Goal: Task Accomplishment & Management: Complete application form

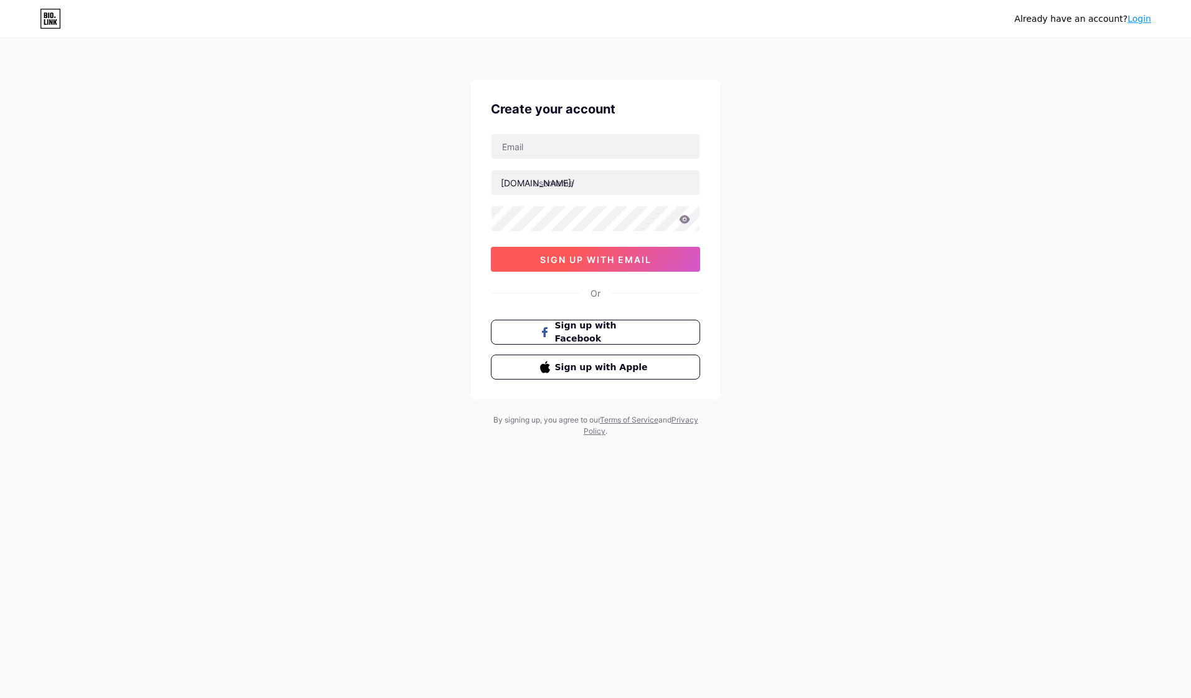
click at [615, 260] on span "sign up with email" at bounding box center [595, 259] width 111 height 11
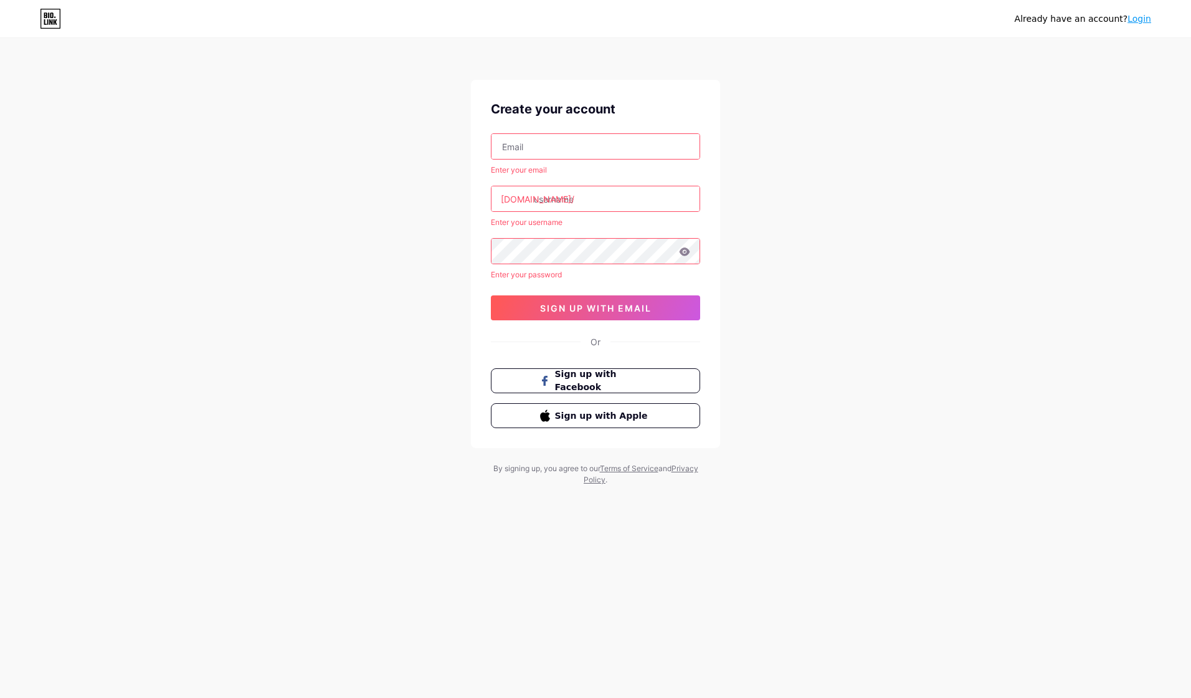
click at [542, 148] on input "text" at bounding box center [595, 146] width 208 height 25
type input "[EMAIL_ADDRESS][DOMAIN_NAME]"
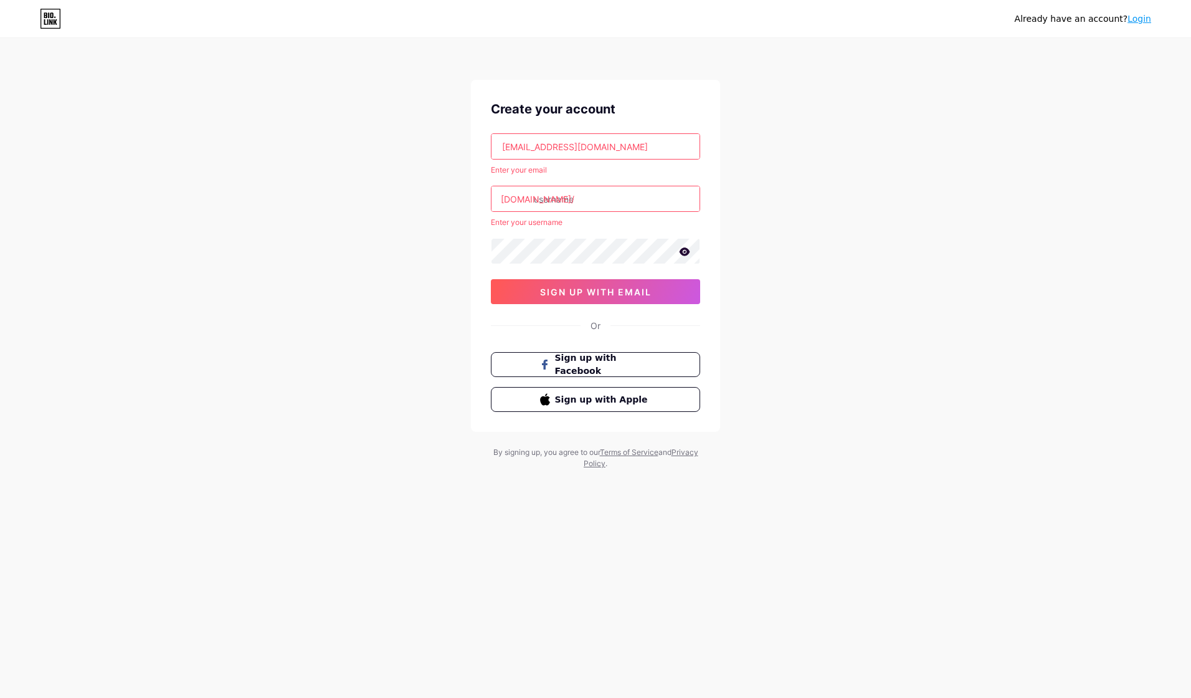
click at [564, 200] on input "text" at bounding box center [595, 198] width 208 height 25
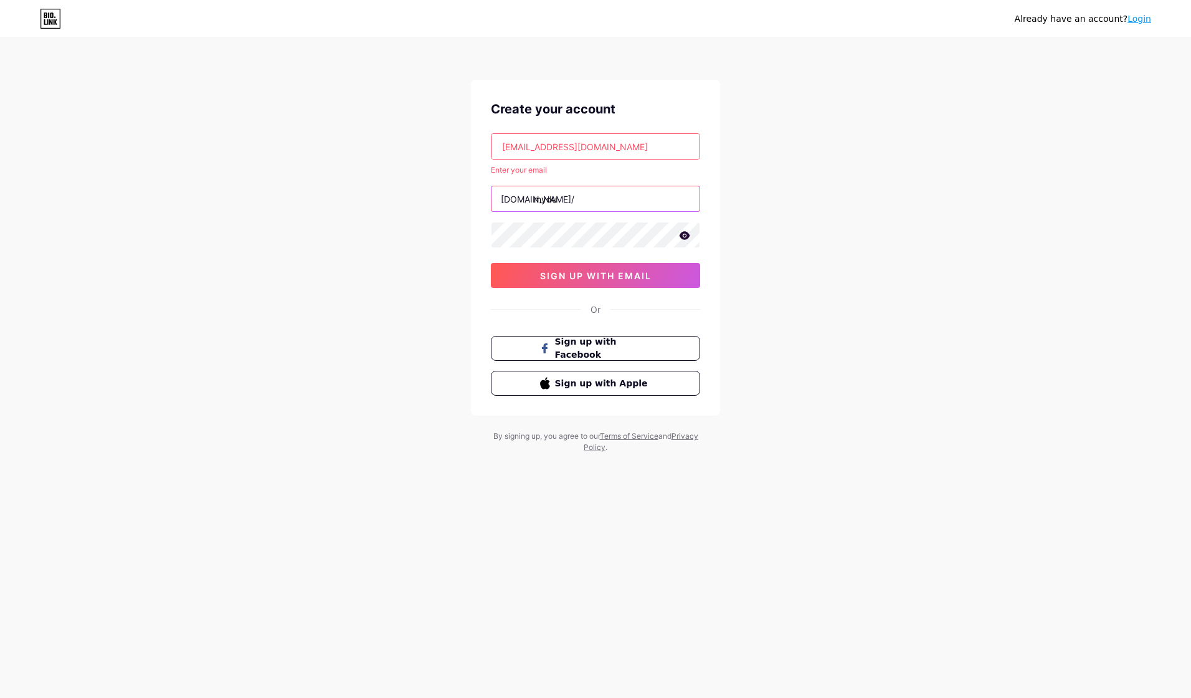
type input "mydu"
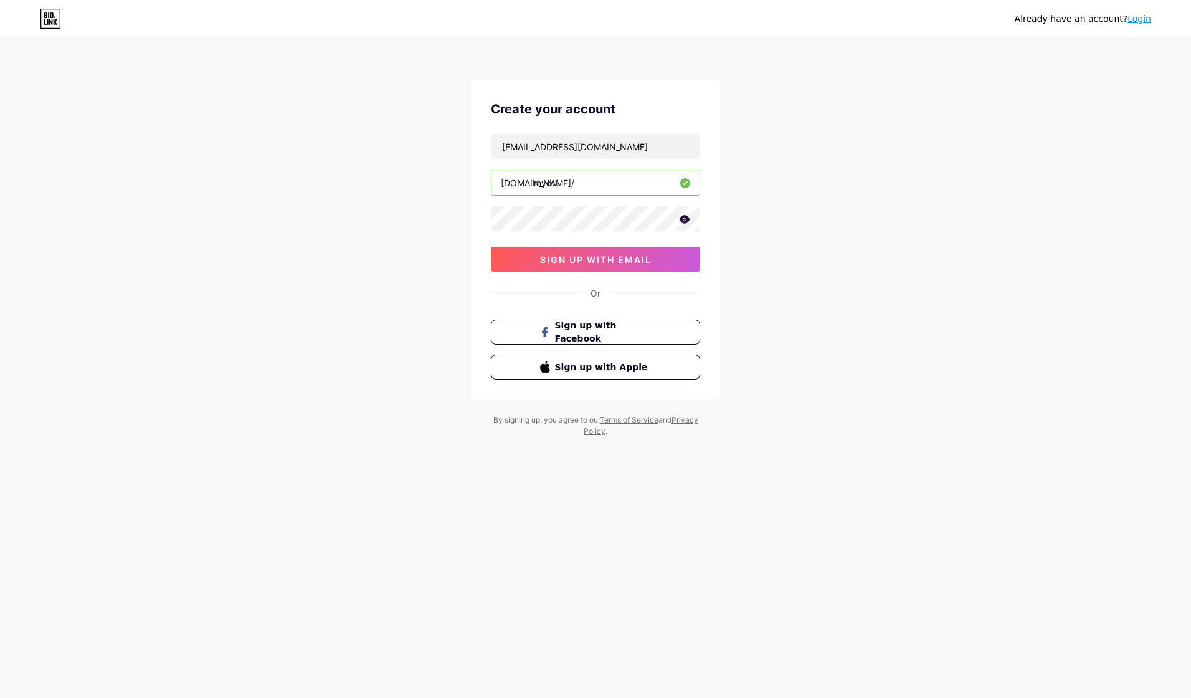
click at [827, 211] on div "Already have an account? Login Create your account duyenho41299@gmail.com bio.l…" at bounding box center [595, 238] width 1191 height 476
click at [686, 183] on icon at bounding box center [686, 183] width 6 height 4
click at [838, 207] on div "Already have an account? Login Create your account duyenho41299@gmail.com bio.l…" at bounding box center [595, 238] width 1191 height 476
click at [584, 187] on input "mydu" at bounding box center [595, 182] width 208 height 25
click at [454, 190] on div "Already have an account? Login Create your account duyenho41299@gmail.com bio.l…" at bounding box center [595, 238] width 1191 height 476
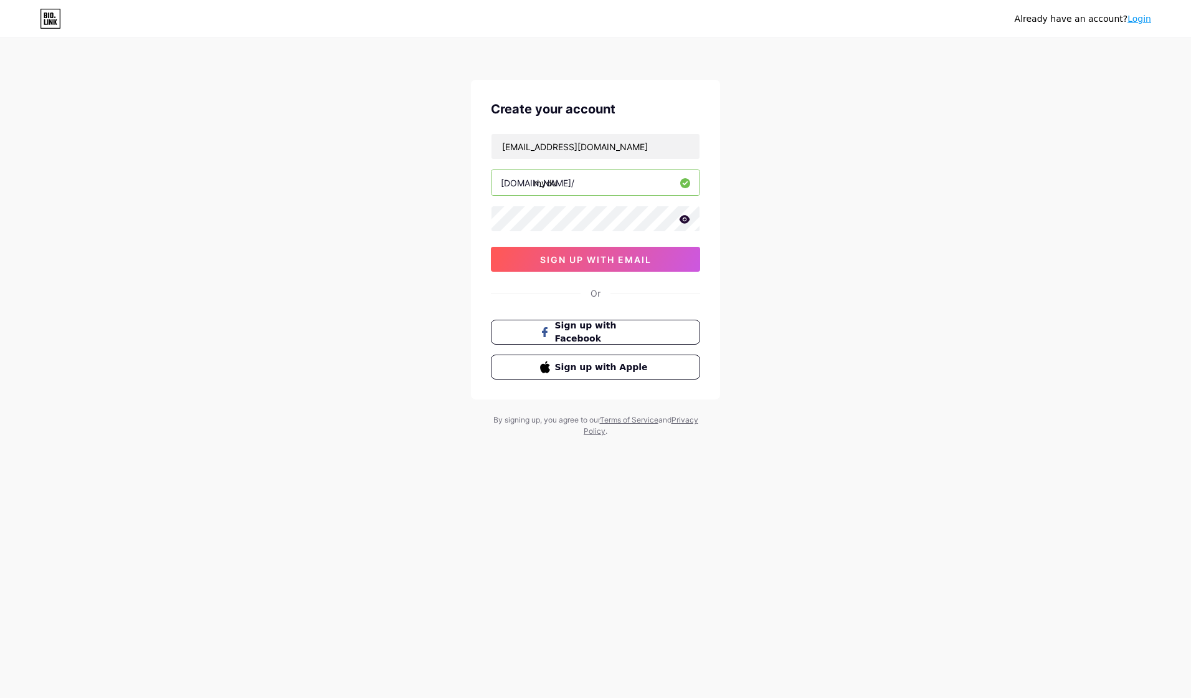
click at [576, 184] on input "mydu" at bounding box center [595, 182] width 208 height 25
type input "myduyenho"
click at [630, 258] on span "sign up with email" at bounding box center [595, 259] width 111 height 11
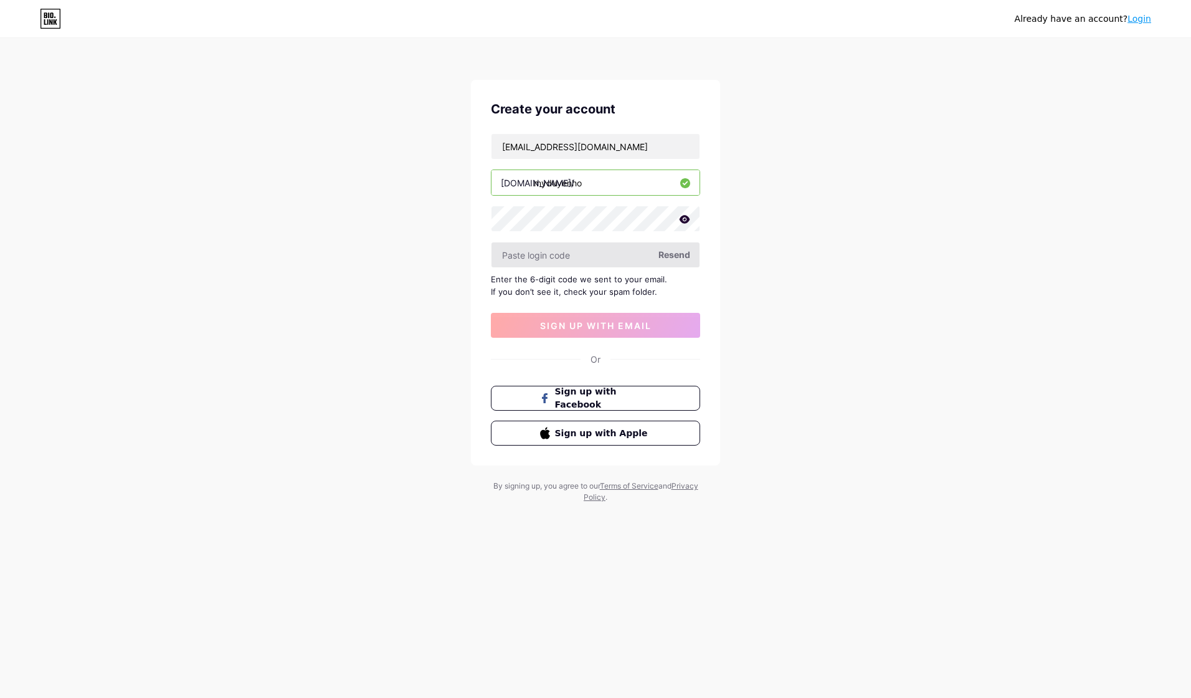
click at [587, 255] on input "text" at bounding box center [595, 254] width 208 height 25
type input "258277"
click at [604, 324] on span "sign up with email" at bounding box center [595, 325] width 111 height 11
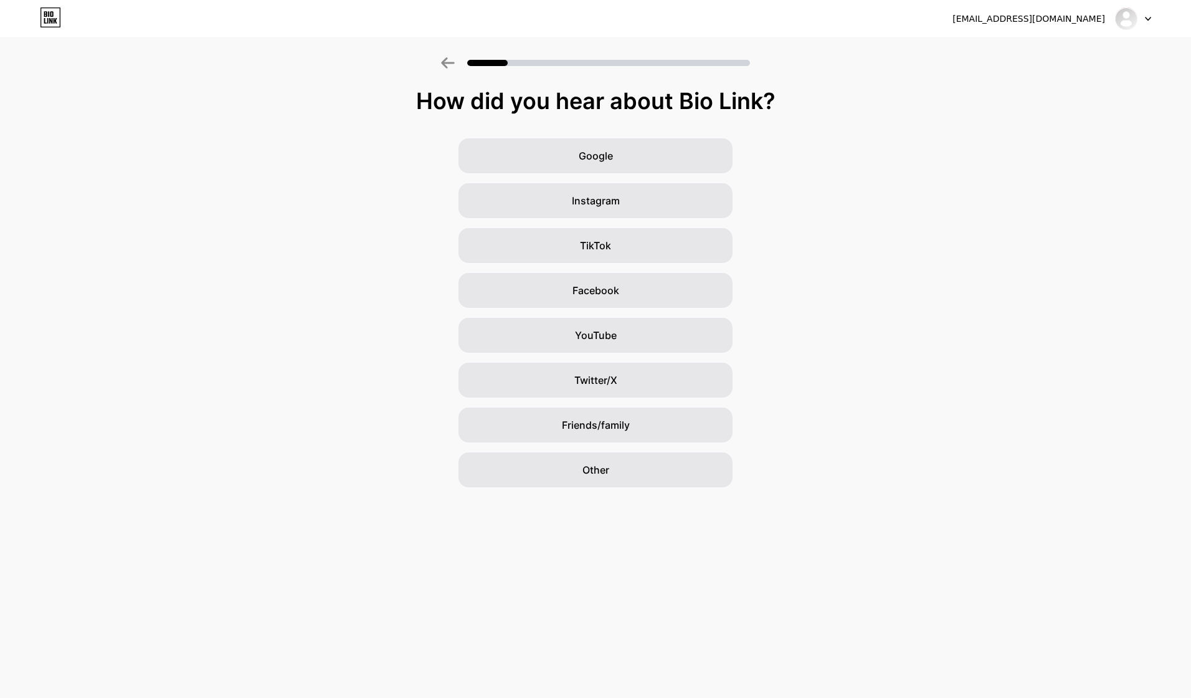
drag, startPoint x: 422, startPoint y: 105, endPoint x: 836, endPoint y: 108, distance: 414.2
click at [836, 108] on div "How did you hear about Bio Link?" at bounding box center [595, 100] width 1178 height 25
copy div "How did you hear about Bio Link?"
click at [626, 245] on div "TikTok" at bounding box center [595, 245] width 274 height 35
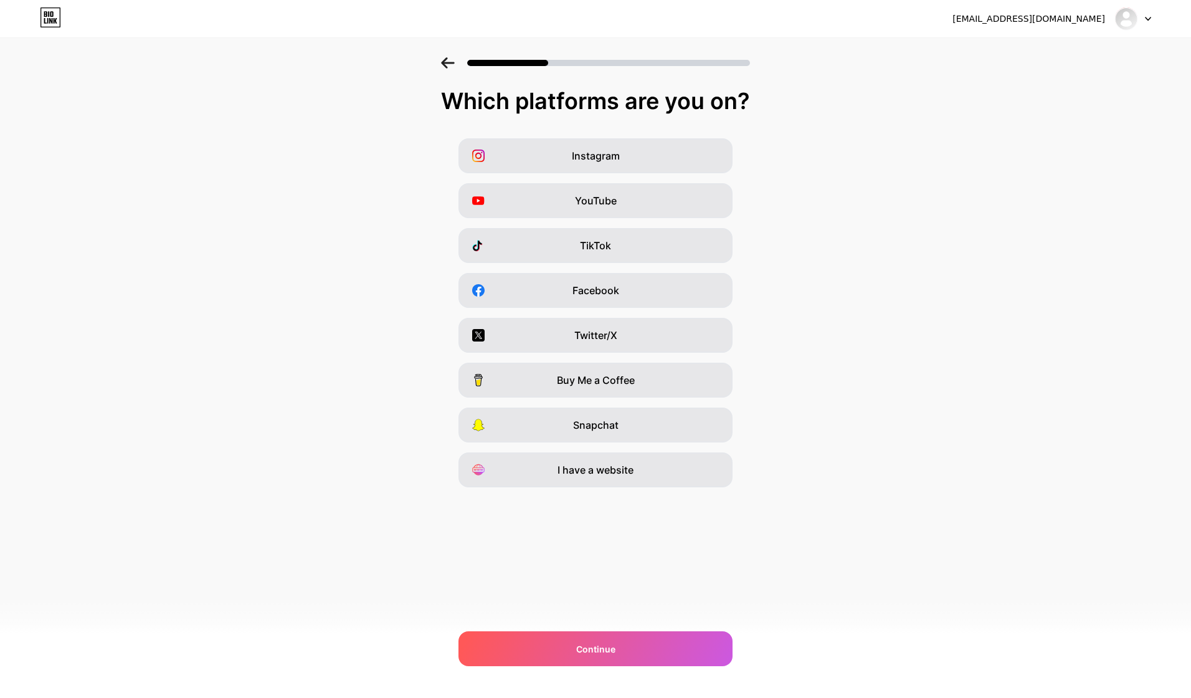
drag, startPoint x: 445, startPoint y: 98, endPoint x: 835, endPoint y: 101, distance: 389.9
click at [835, 101] on div "Which platforms are you on?" at bounding box center [595, 100] width 1166 height 25
copy div "Which platforms are you on?"
click at [605, 242] on span "TikTok" at bounding box center [595, 245] width 31 height 15
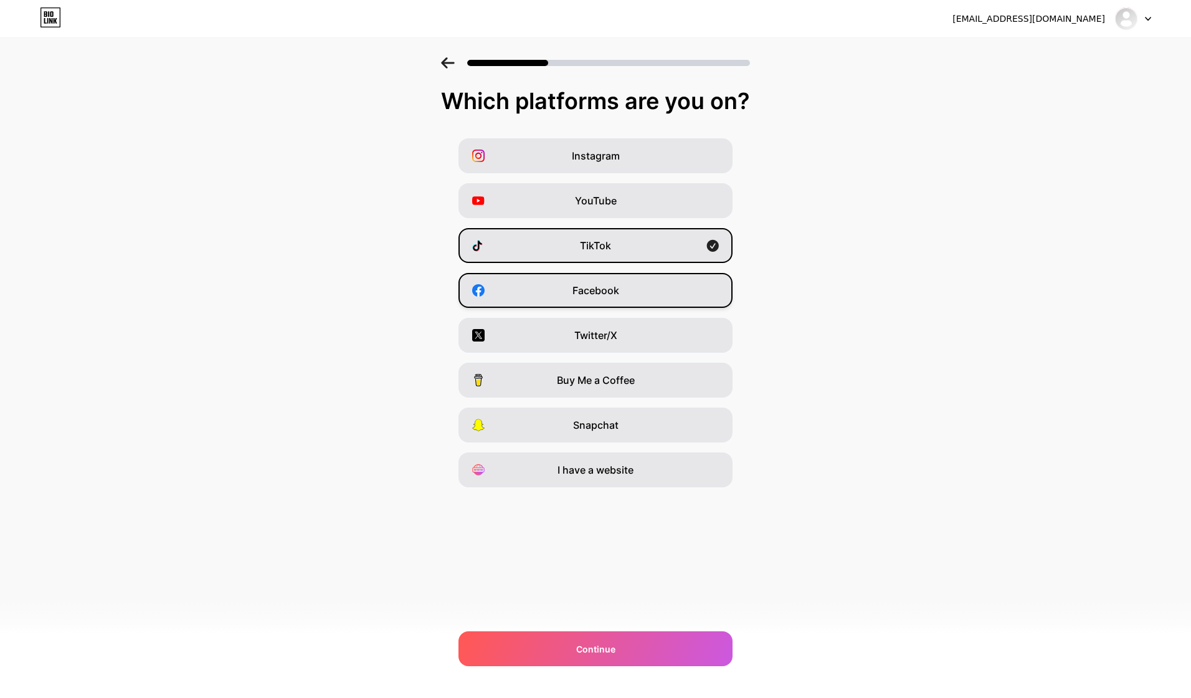
click at [599, 291] on span "Facebook" at bounding box center [595, 290] width 47 height 15
click at [618, 473] on span "I have a website" at bounding box center [595, 469] width 76 height 15
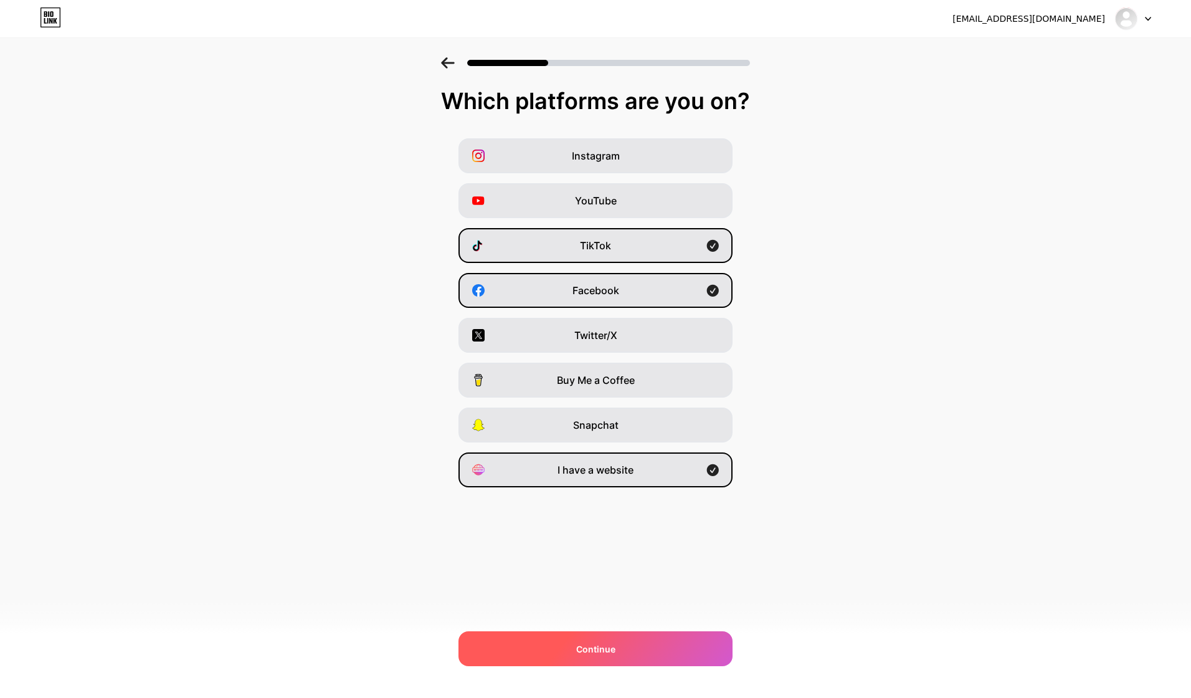
click at [597, 655] on div "Continue" at bounding box center [595, 648] width 274 height 35
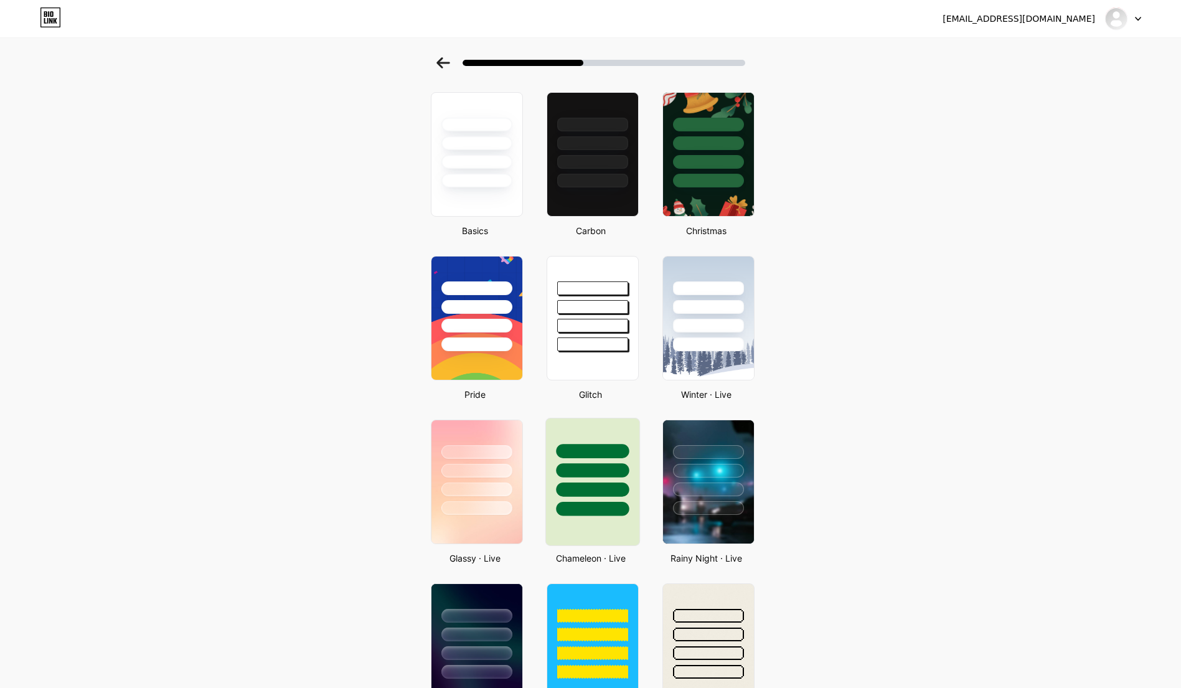
scroll to position [125, 0]
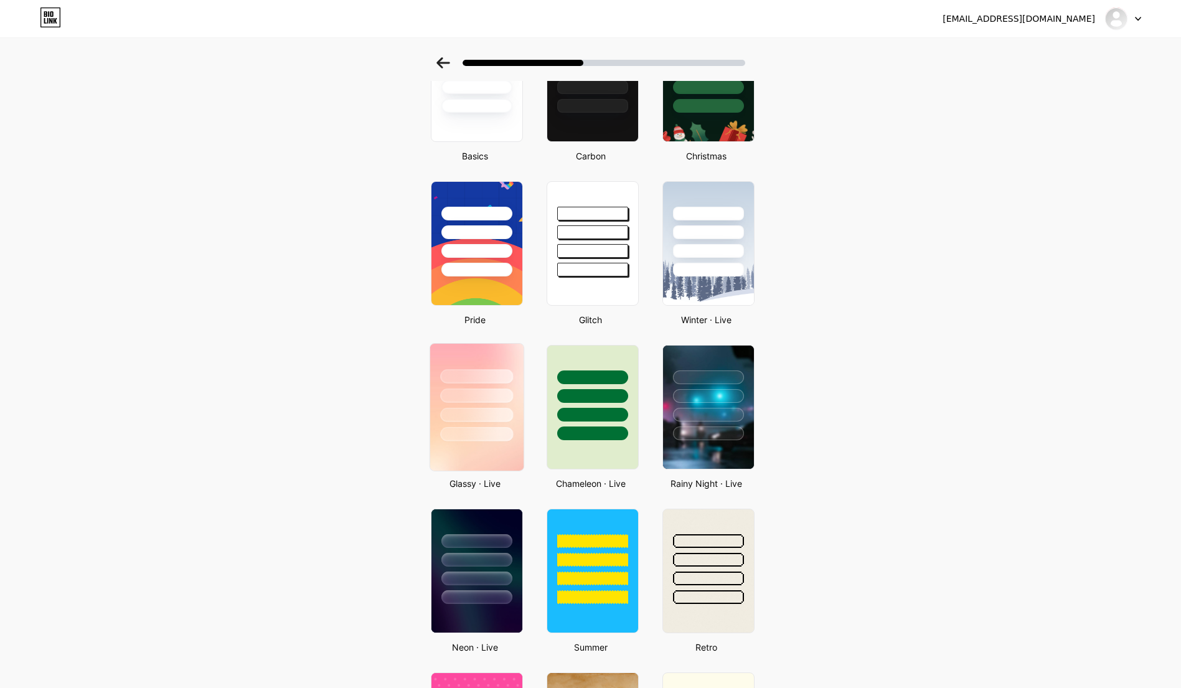
click at [516, 408] on div at bounding box center [476, 393] width 93 height 98
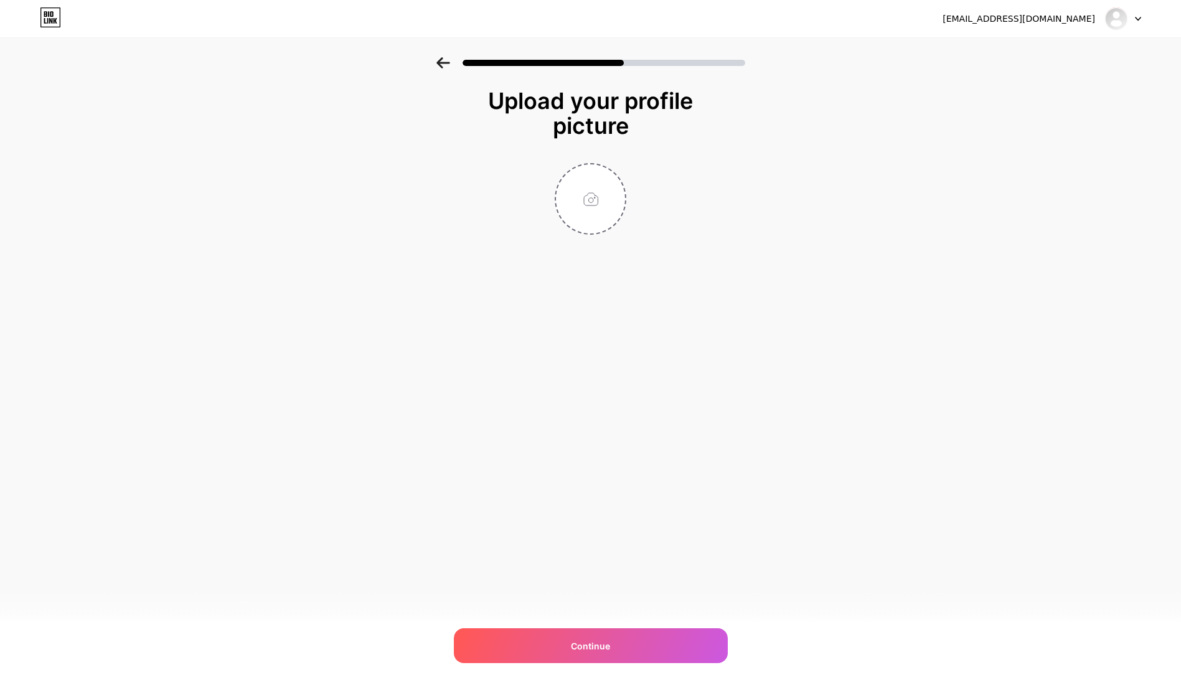
scroll to position [0, 0]
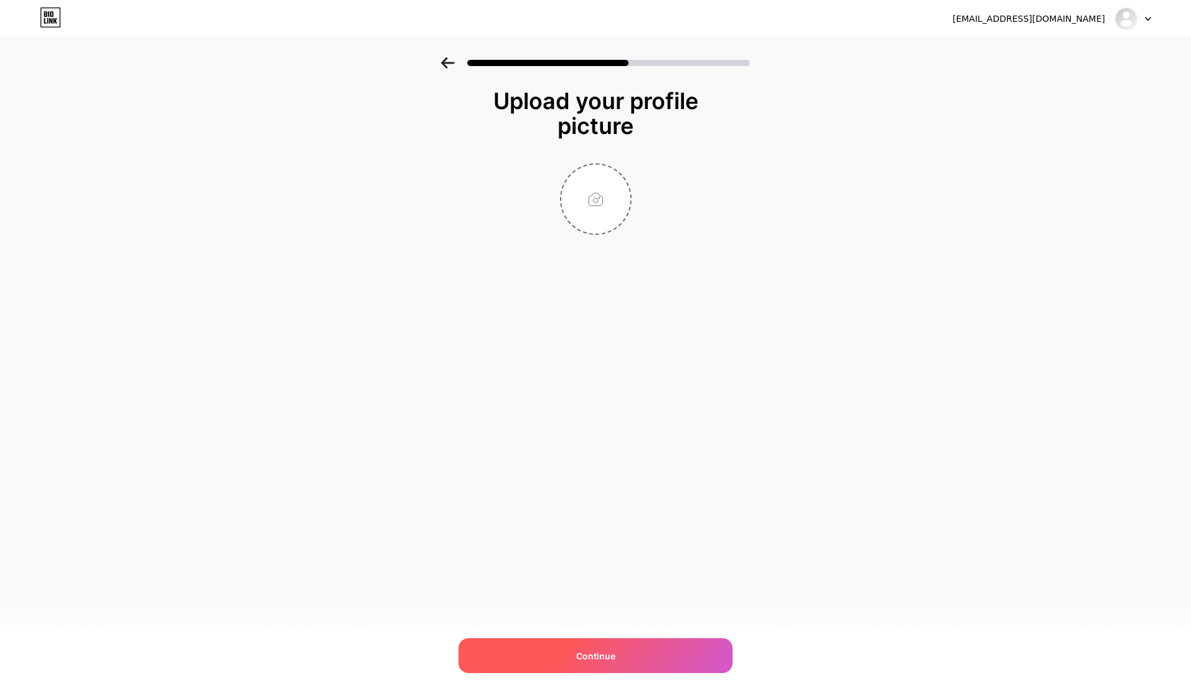
click at [614, 648] on div "Continue" at bounding box center [595, 655] width 274 height 35
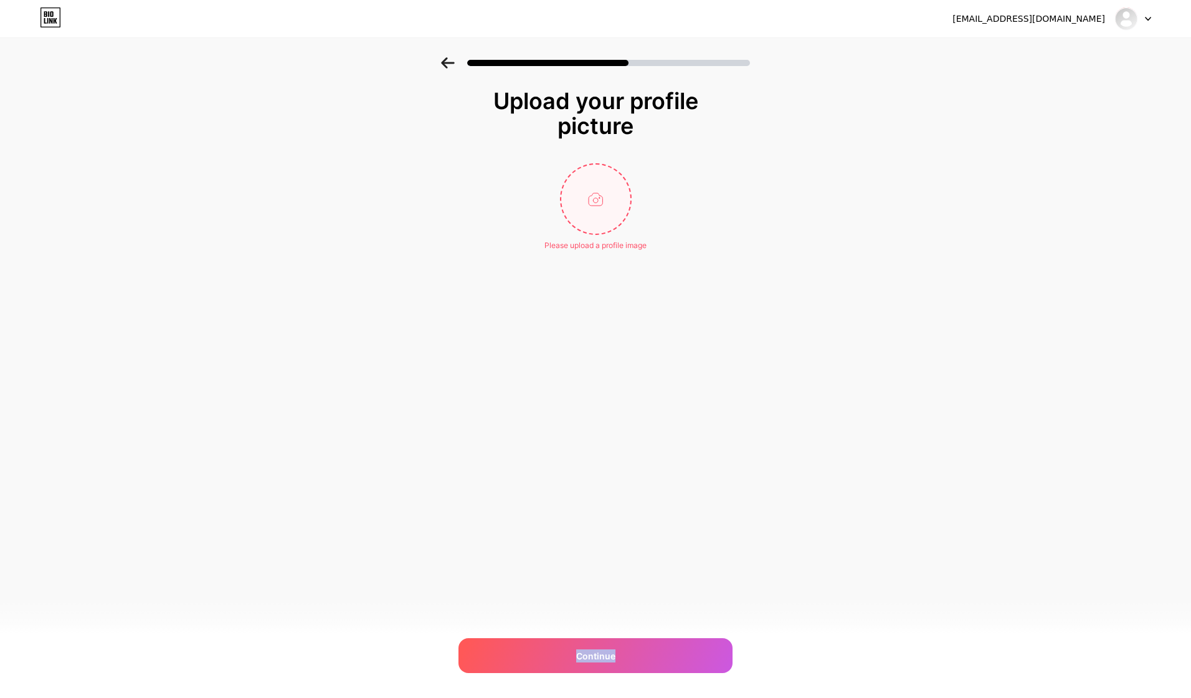
click at [613, 193] on input "file" at bounding box center [595, 198] width 69 height 69
type input "C:\fakepath\397f0640f812754c2c03.jpg"
click at [885, 526] on div "duyenho41299@gmail.com Logout Link Copied Upload your profile picture Continue" at bounding box center [595, 349] width 1191 height 698
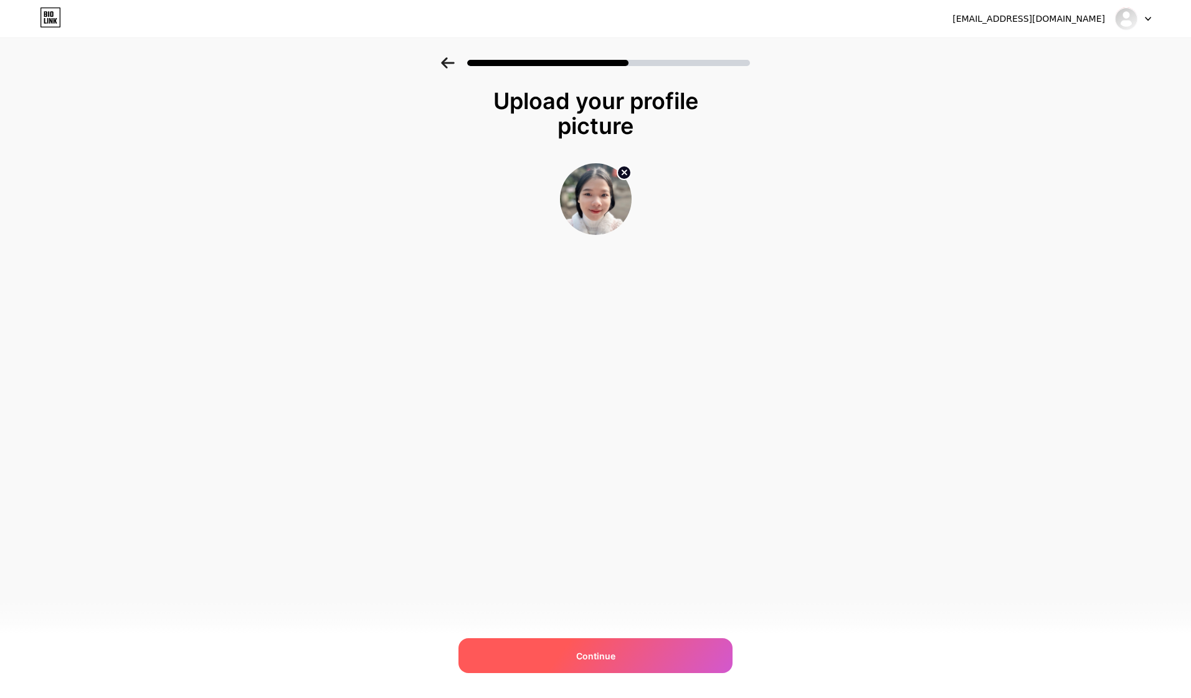
click at [599, 656] on span "Continue" at bounding box center [595, 655] width 39 height 13
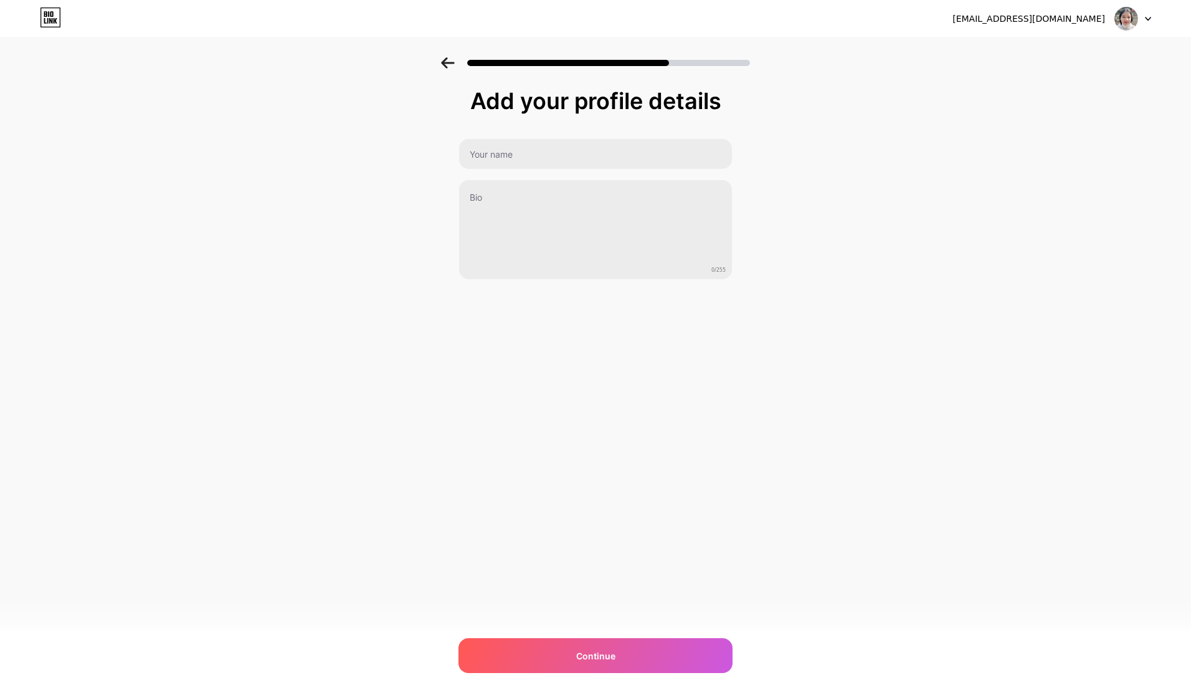
drag, startPoint x: 475, startPoint y: 100, endPoint x: 800, endPoint y: 121, distance: 325.8
click at [800, 121] on div "Add your profile details 0/255 Continue Error" at bounding box center [595, 199] width 1191 height 285
drag, startPoint x: 485, startPoint y: 103, endPoint x: 710, endPoint y: 108, distance: 225.5
click at [710, 108] on div "Add your profile details" at bounding box center [596, 100] width 262 height 25
drag, startPoint x: 473, startPoint y: 99, endPoint x: 724, endPoint y: 107, distance: 251.7
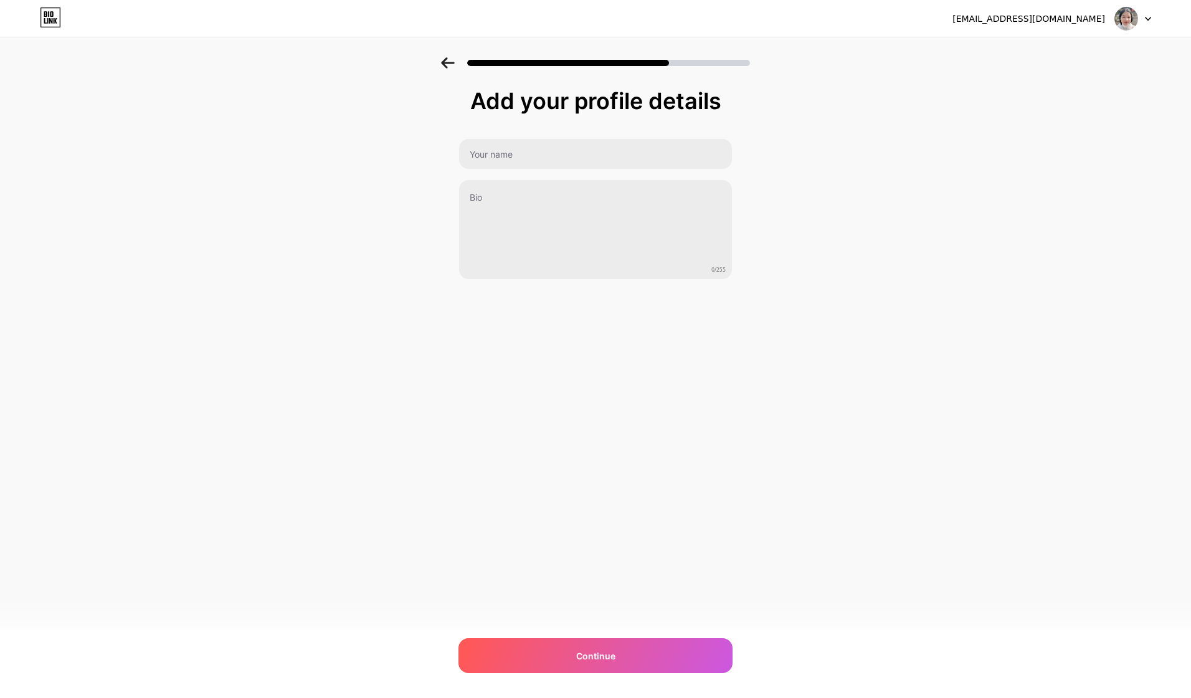
click at [724, 107] on div "Add your profile details" at bounding box center [596, 100] width 262 height 25
copy div "Add your profile details"
click at [520, 152] on input "text" at bounding box center [595, 154] width 273 height 30
drag, startPoint x: 469, startPoint y: 155, endPoint x: 491, endPoint y: 158, distance: 22.6
click at [469, 154] on input "Duyên" at bounding box center [595, 154] width 275 height 30
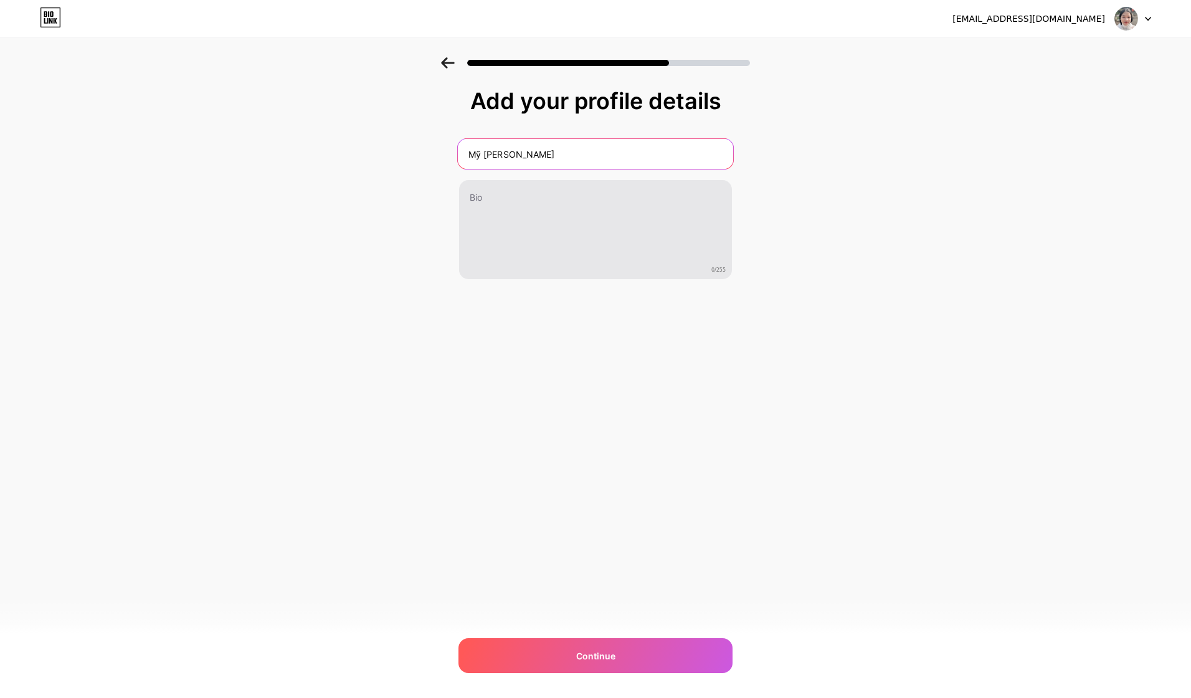
type input "Mỹ Duyên"
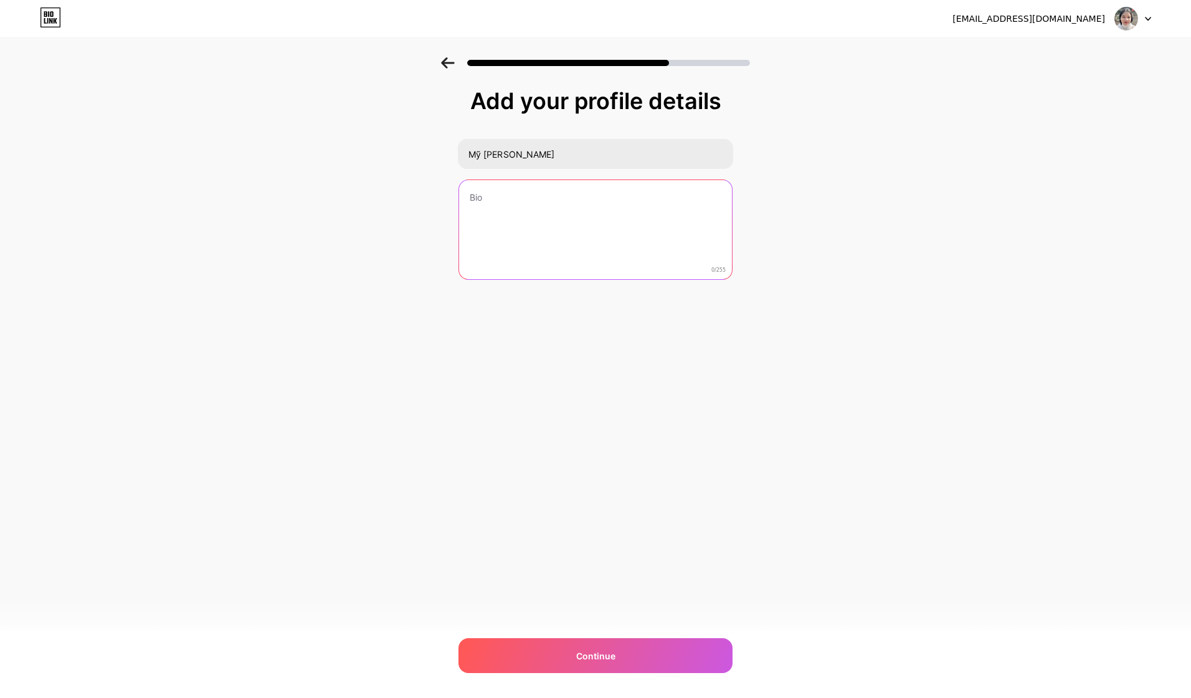
click at [531, 200] on textarea at bounding box center [595, 230] width 273 height 100
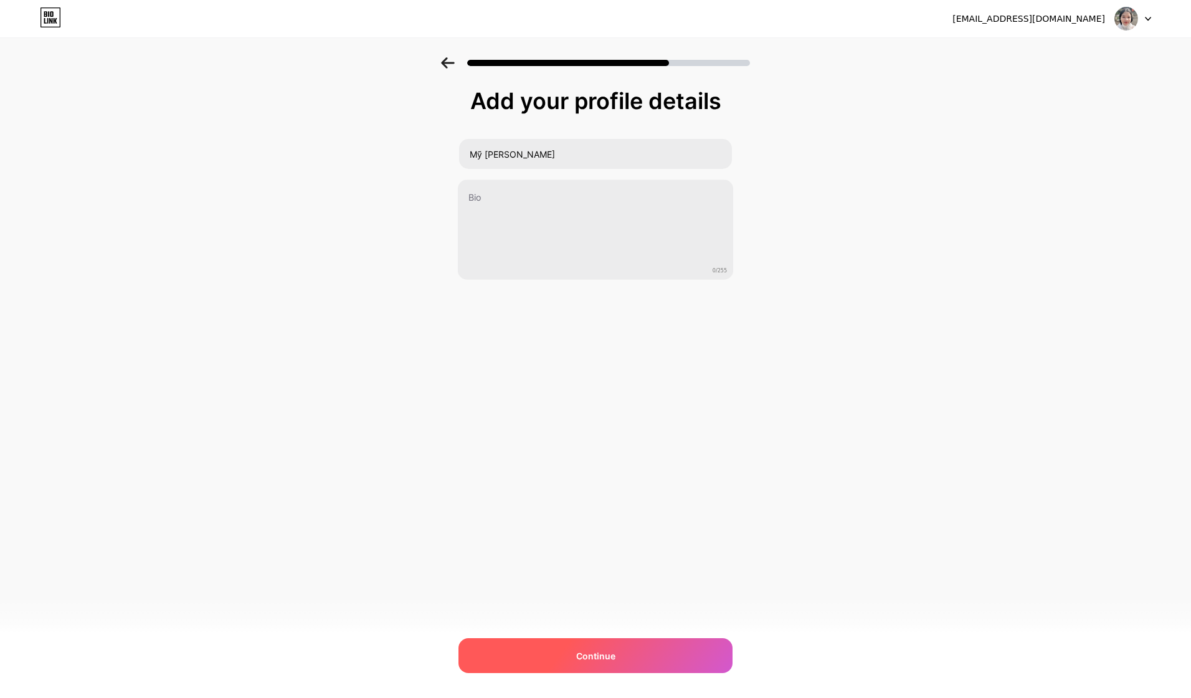
click at [619, 648] on div "Continue" at bounding box center [595, 655] width 274 height 35
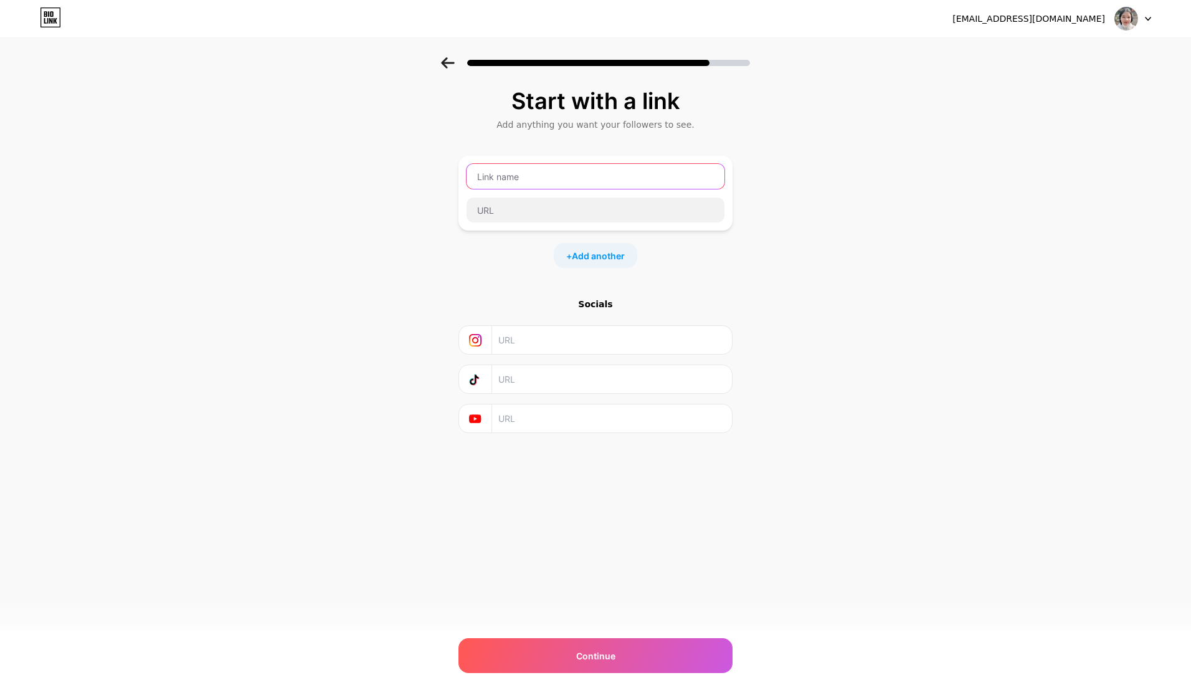
click at [510, 180] on input "text" at bounding box center [595, 176] width 258 height 25
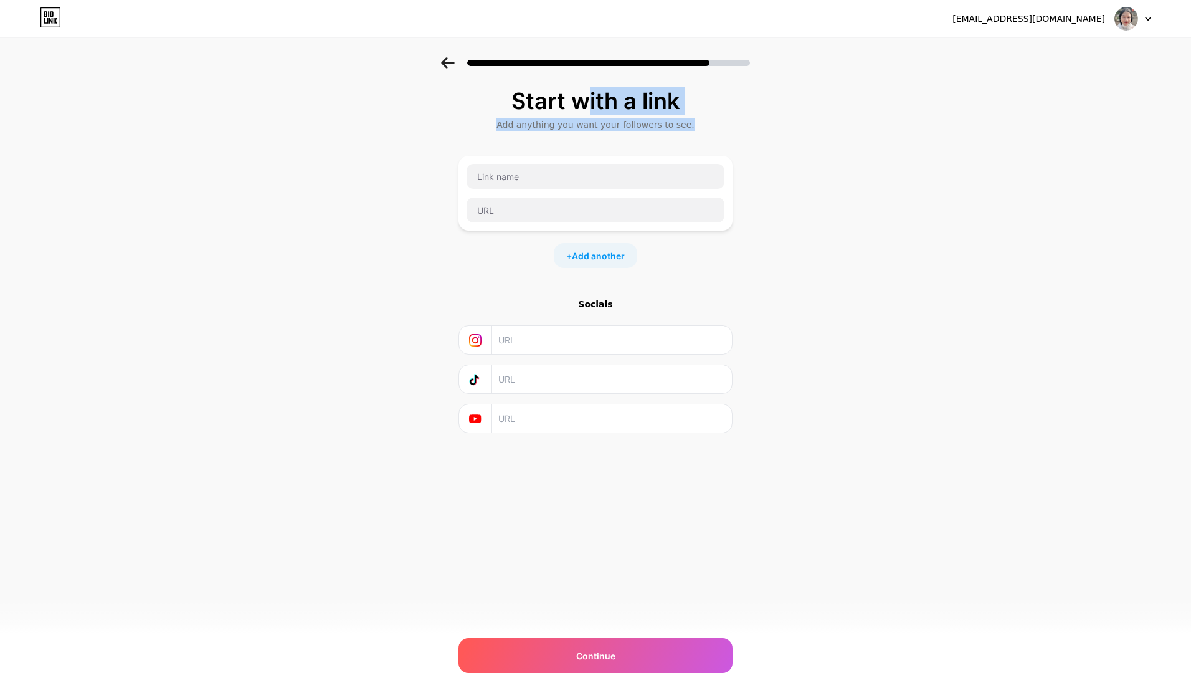
drag, startPoint x: 517, startPoint y: 98, endPoint x: 692, endPoint y: 131, distance: 178.1
click at [692, 131] on div "Start with a link Add anything you want your followers to see. + Add another So…" at bounding box center [595, 260] width 274 height 344
copy div "Start with a link Add anything you want your followers to see."
click at [590, 258] on span "Add another" at bounding box center [598, 255] width 53 height 13
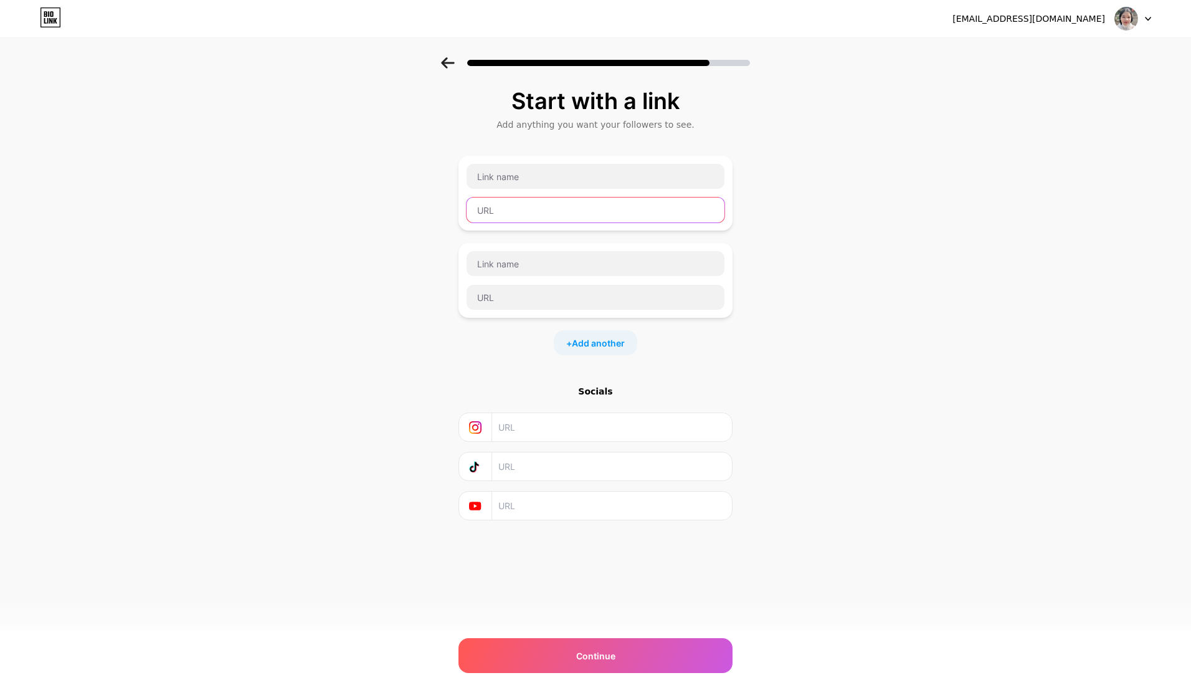
click at [516, 210] on input "text" at bounding box center [595, 209] width 258 height 25
click at [511, 171] on input "text" at bounding box center [595, 176] width 258 height 25
type input "z"
type input "Zalo"
click at [533, 215] on input "text" at bounding box center [595, 209] width 258 height 25
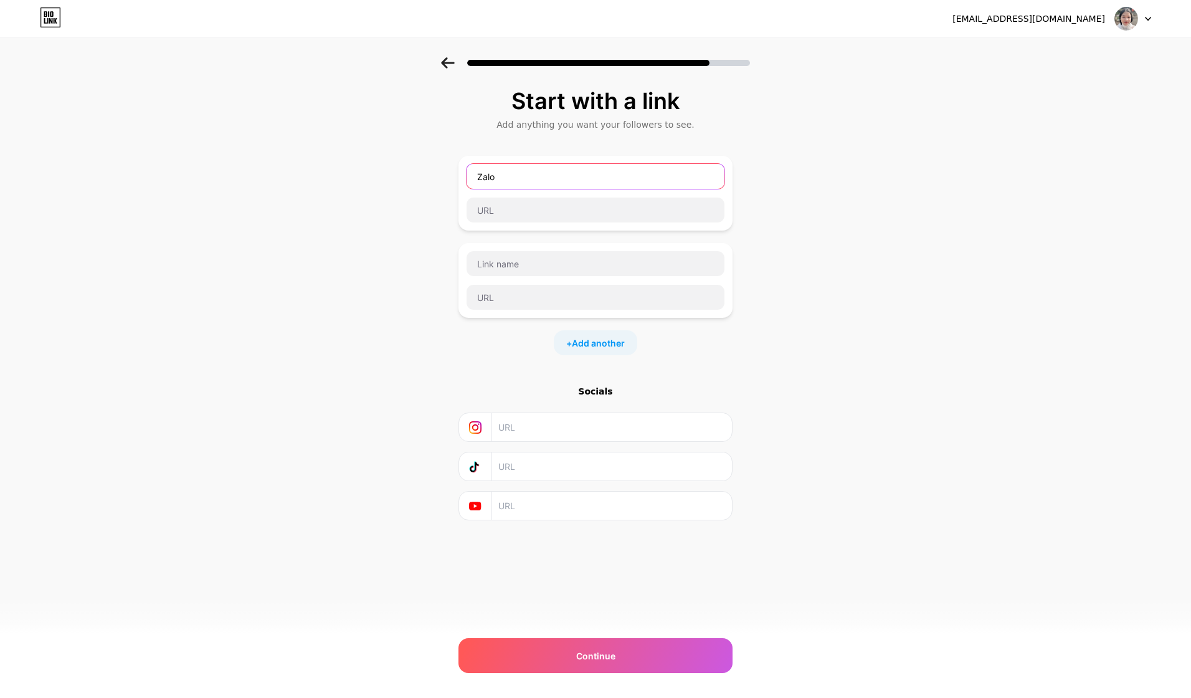
click at [558, 175] on input "Zalo" at bounding box center [595, 176] width 258 height 25
click at [506, 208] on input "text" at bounding box center [595, 209] width 258 height 25
paste input "https://zalo.me/0339796048"
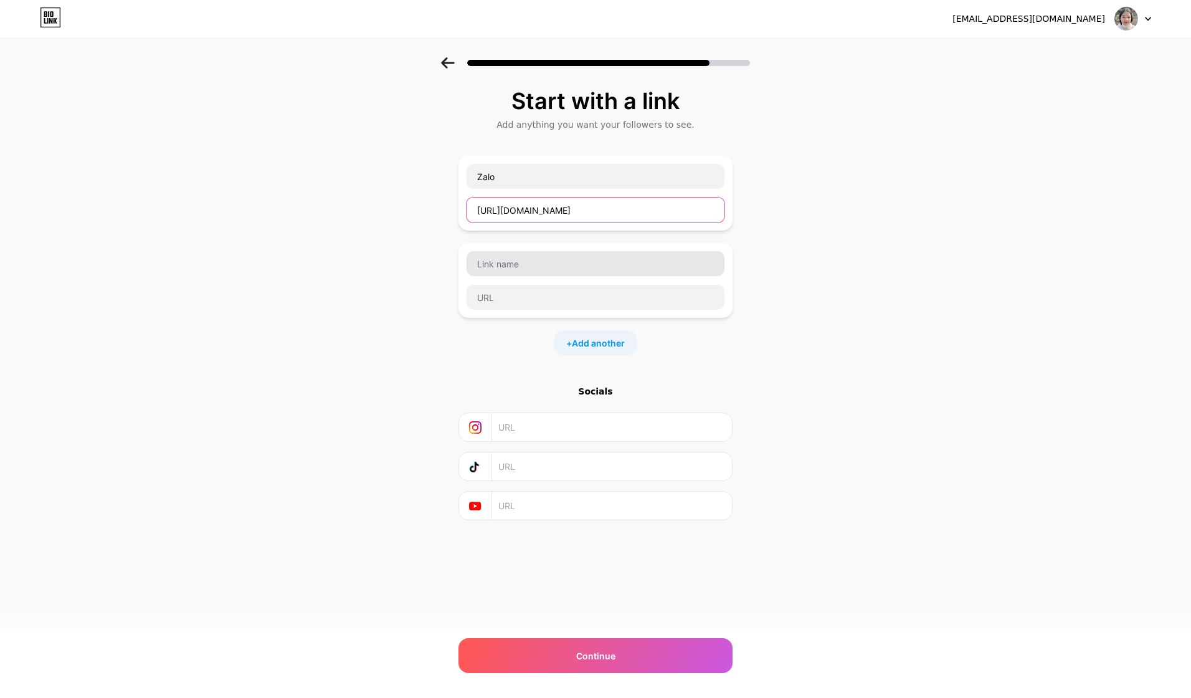
type input "https://zalo.me/0339796048"
click at [523, 263] on input "text" at bounding box center [595, 263] width 258 height 25
type input "Ư"
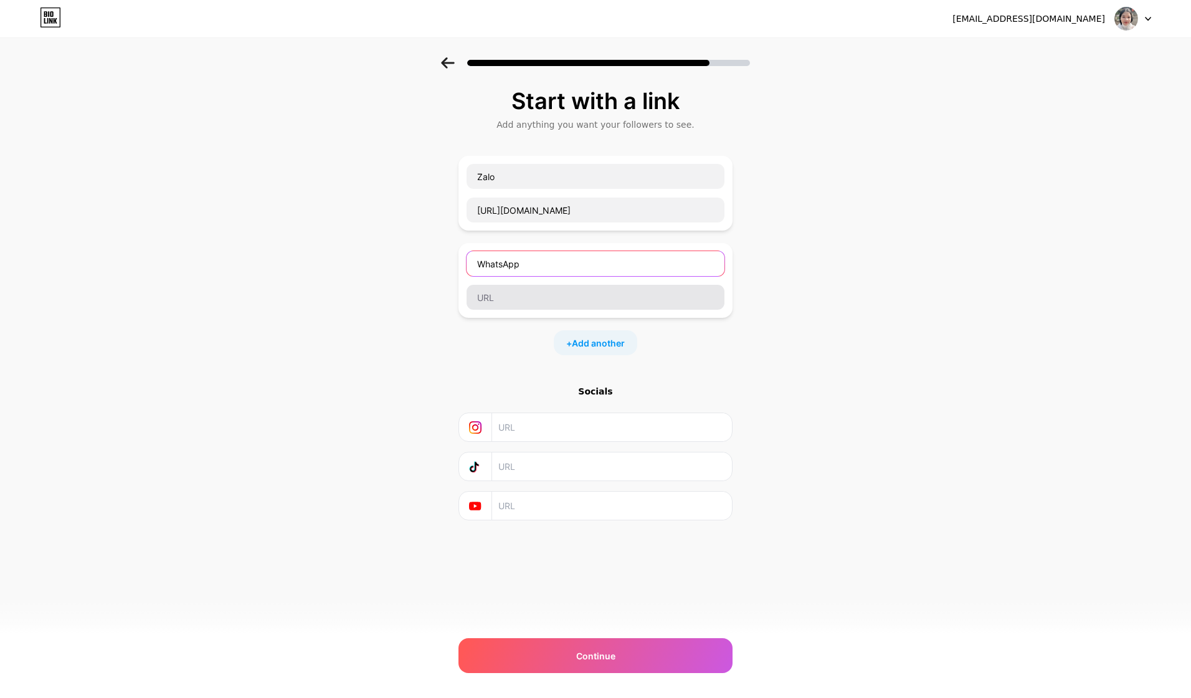
type input "WhatsApp"
click at [519, 296] on input "text" at bounding box center [595, 297] width 258 height 25
click at [493, 294] on input "text" at bounding box center [595, 297] width 258 height 25
paste input "https://wa.me/84339796048"
type input "https://wa.me/84339796048"
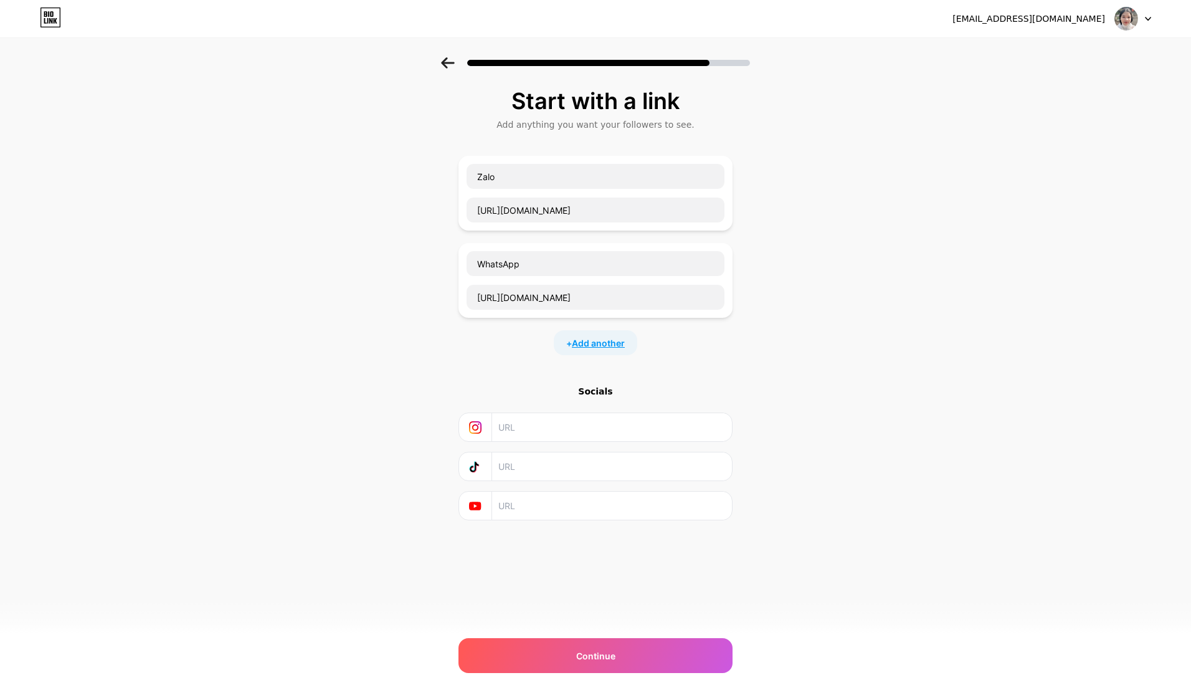
click at [604, 344] on span "Add another" at bounding box center [598, 342] width 53 height 13
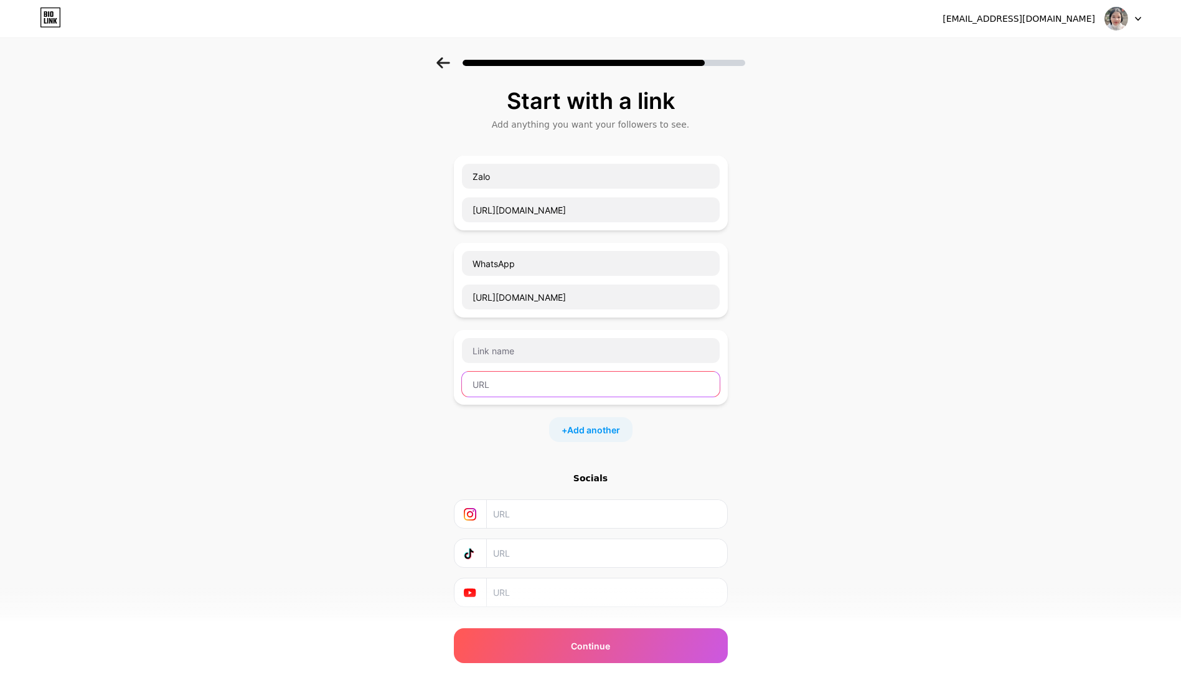
click at [532, 387] on input "text" at bounding box center [591, 384] width 258 height 25
paste input "https://www.facebook.com/share/19yJs9eLxm/?mibextid=wwXIfr"
type input "https://www.facebook.com/share/19yJs9eLxm/?mibextid=wwXIfr"
click at [546, 351] on input "text" at bounding box center [591, 350] width 258 height 25
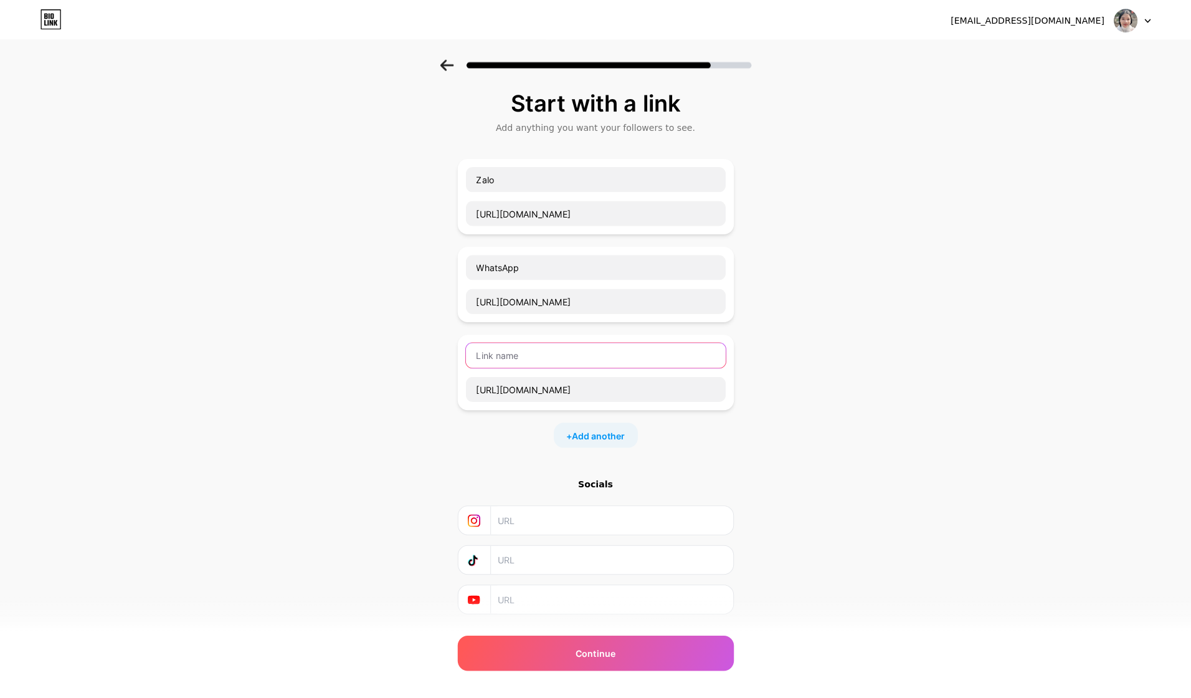
scroll to position [0, 0]
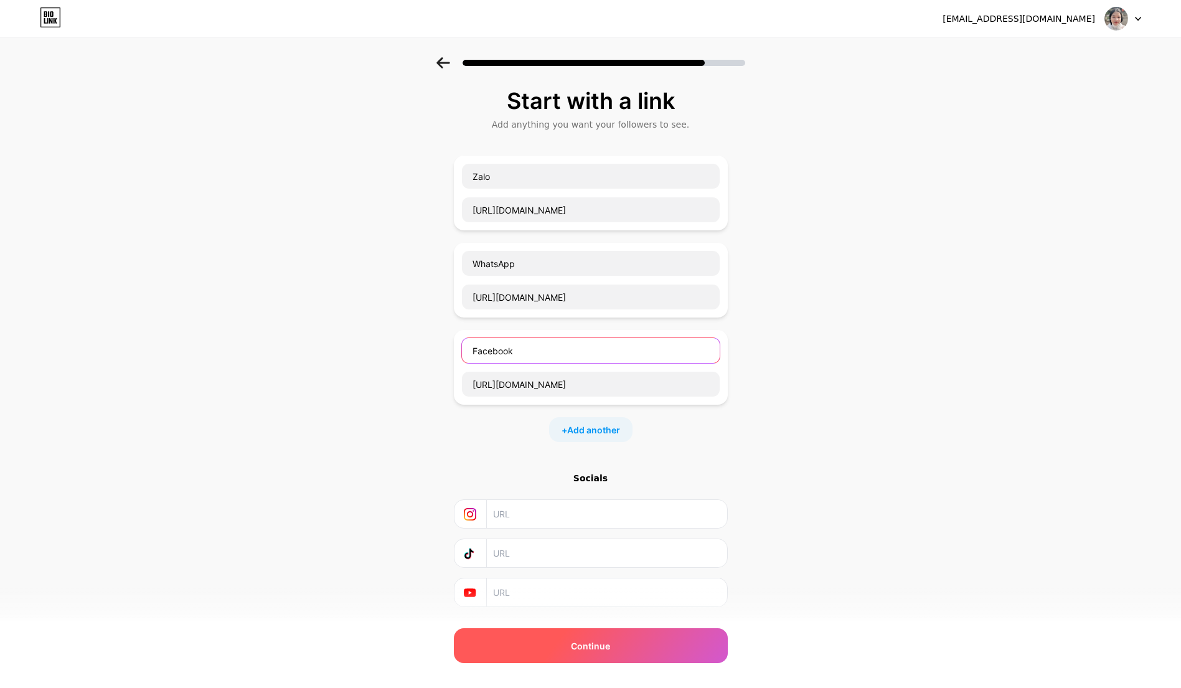
type input "Facebook"
click at [579, 647] on span "Continue" at bounding box center [590, 646] width 39 height 13
click at [590, 646] on span "Continue" at bounding box center [590, 646] width 39 height 13
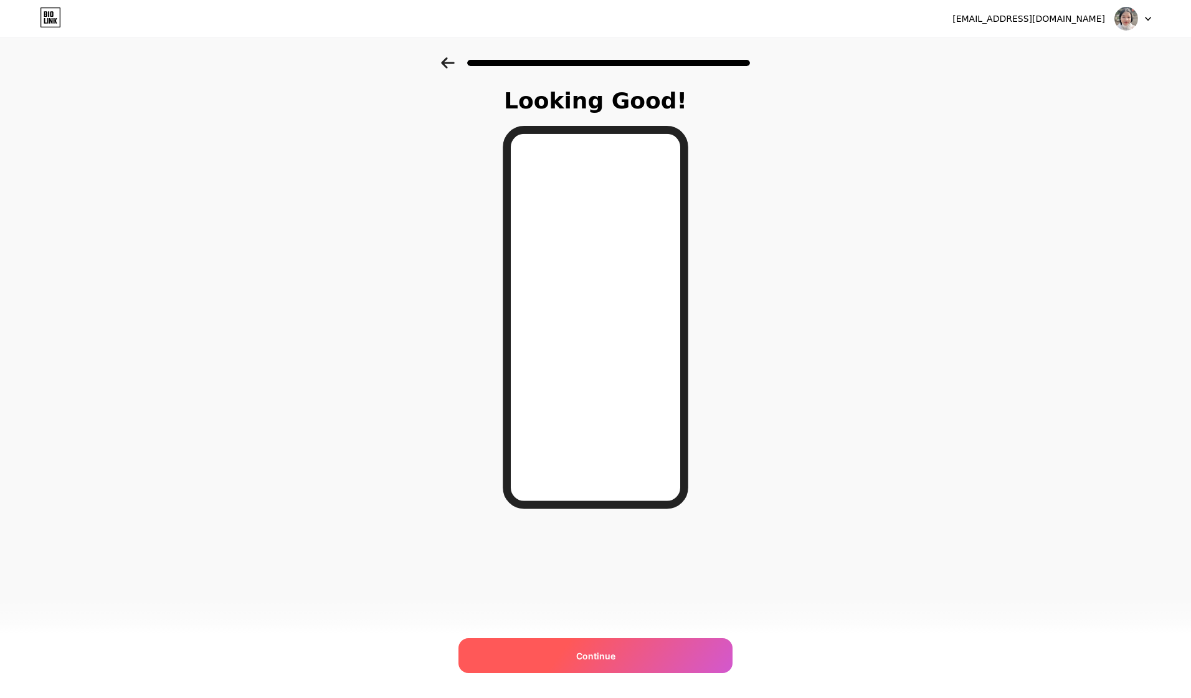
click at [581, 654] on span "Continue" at bounding box center [595, 655] width 39 height 13
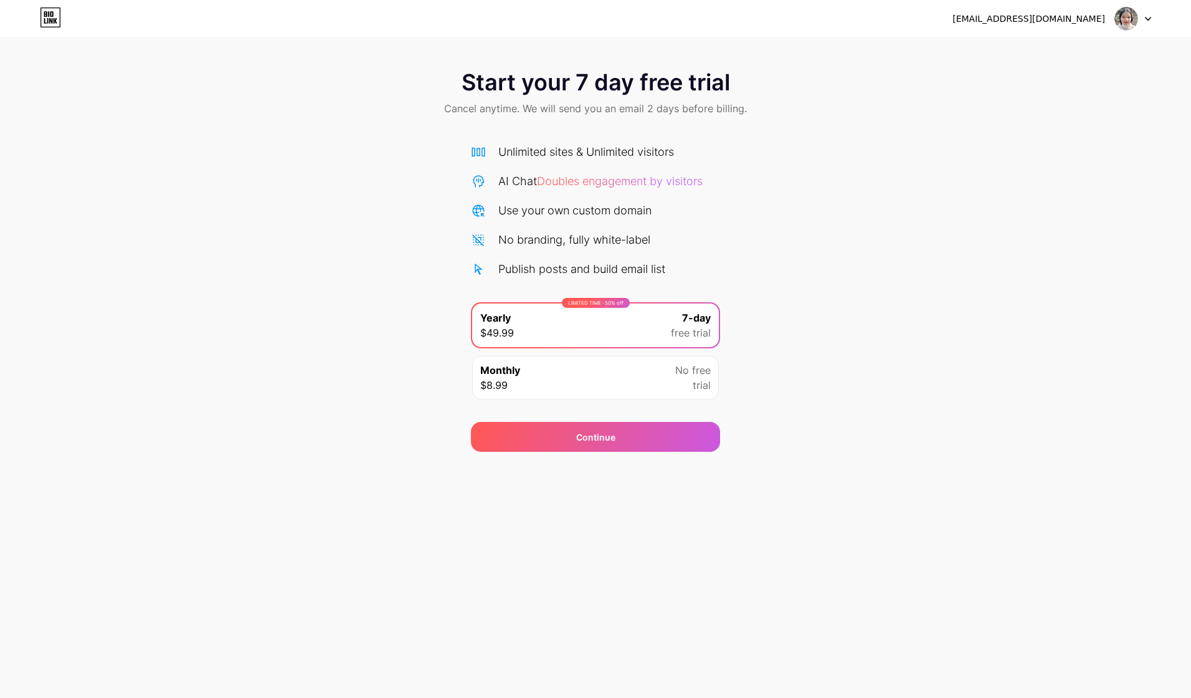
click at [433, 69] on div "Start your 7 day free trial Cancel anytime. We will send you an email 2 days be…" at bounding box center [595, 93] width 1191 height 73
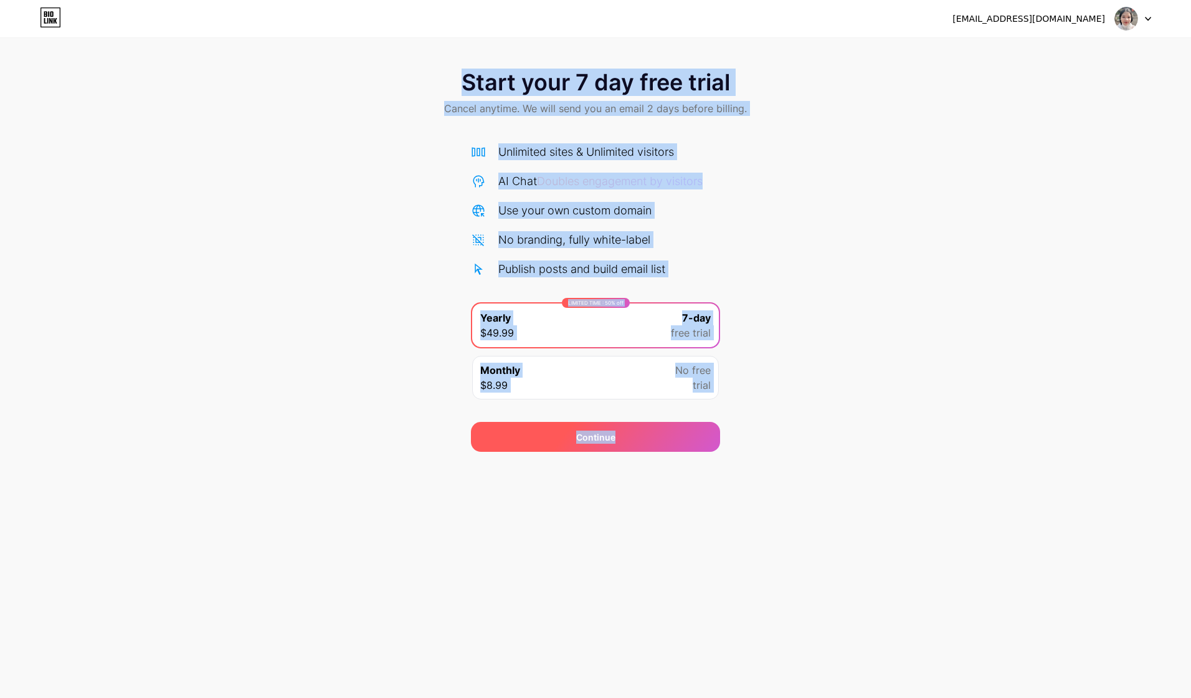
drag, startPoint x: 464, startPoint y: 79, endPoint x: 695, endPoint y: 440, distance: 428.3
click at [695, 440] on div "Start your 7 day free trial Cancel anytime. We will send you an email 2 days be…" at bounding box center [595, 254] width 1191 height 394
copy div "Start your 7 day free trial Cancel anytime. We will send you an email 2 days be…"
click at [783, 398] on div "Start your 7 day free trial Cancel anytime. We will send you an email 2 days be…" at bounding box center [595, 254] width 1191 height 394
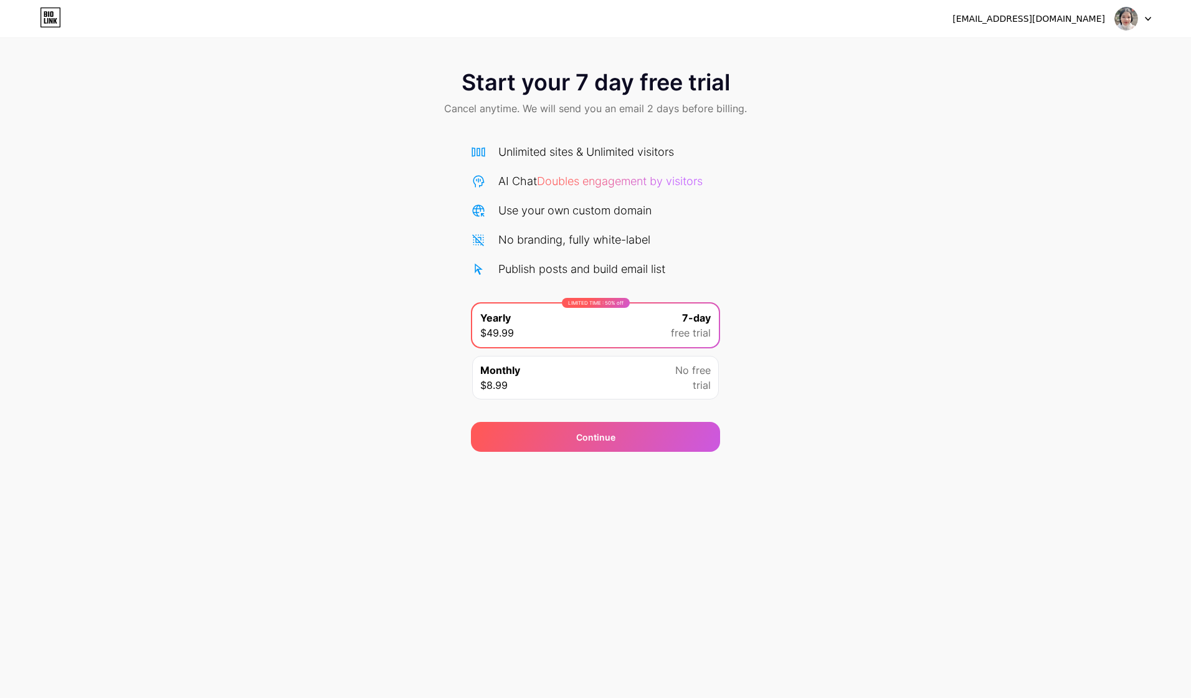
click at [1148, 18] on icon at bounding box center [1148, 19] width 6 height 4
click at [1128, 14] on img at bounding box center [1126, 19] width 24 height 24
click at [1127, 16] on img at bounding box center [1126, 19] width 24 height 24
